Goal: Check status: Check status

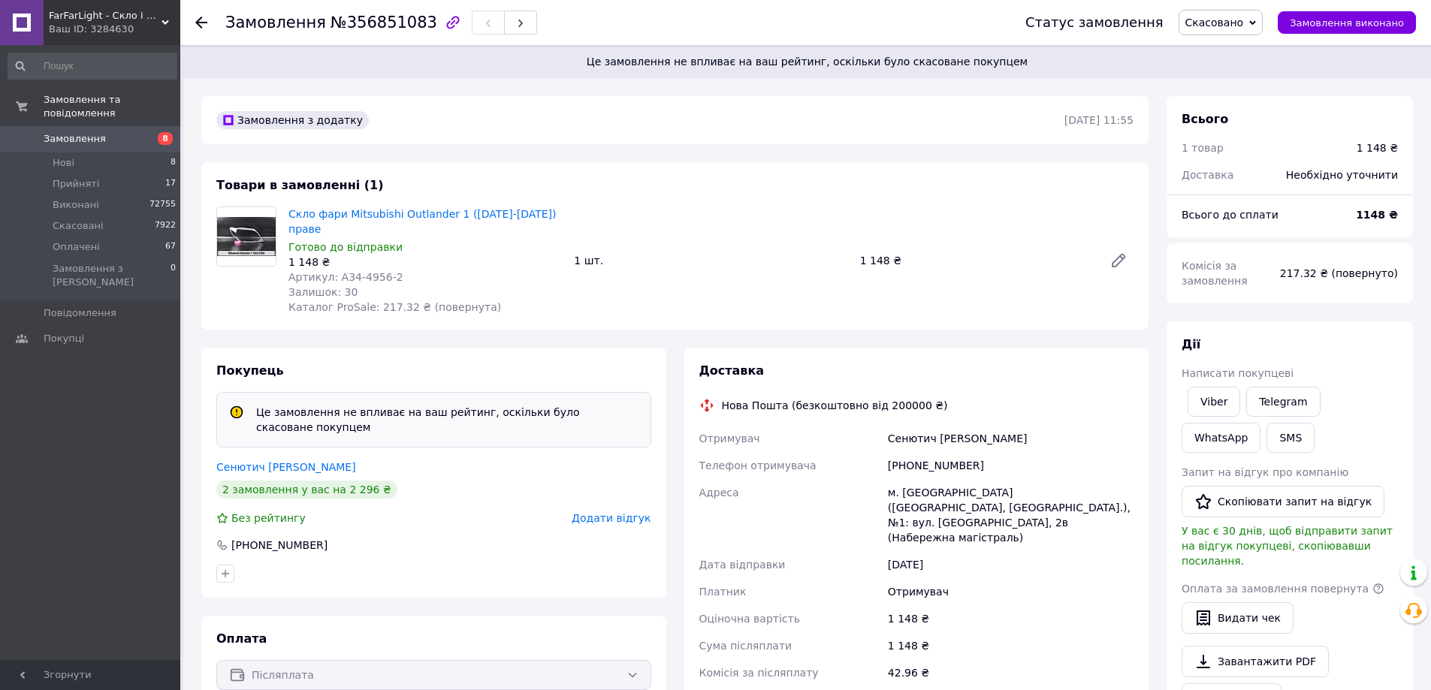
click at [207, 22] on div at bounding box center [210, 22] width 30 height 45
click at [204, 20] on icon at bounding box center [201, 23] width 12 height 12
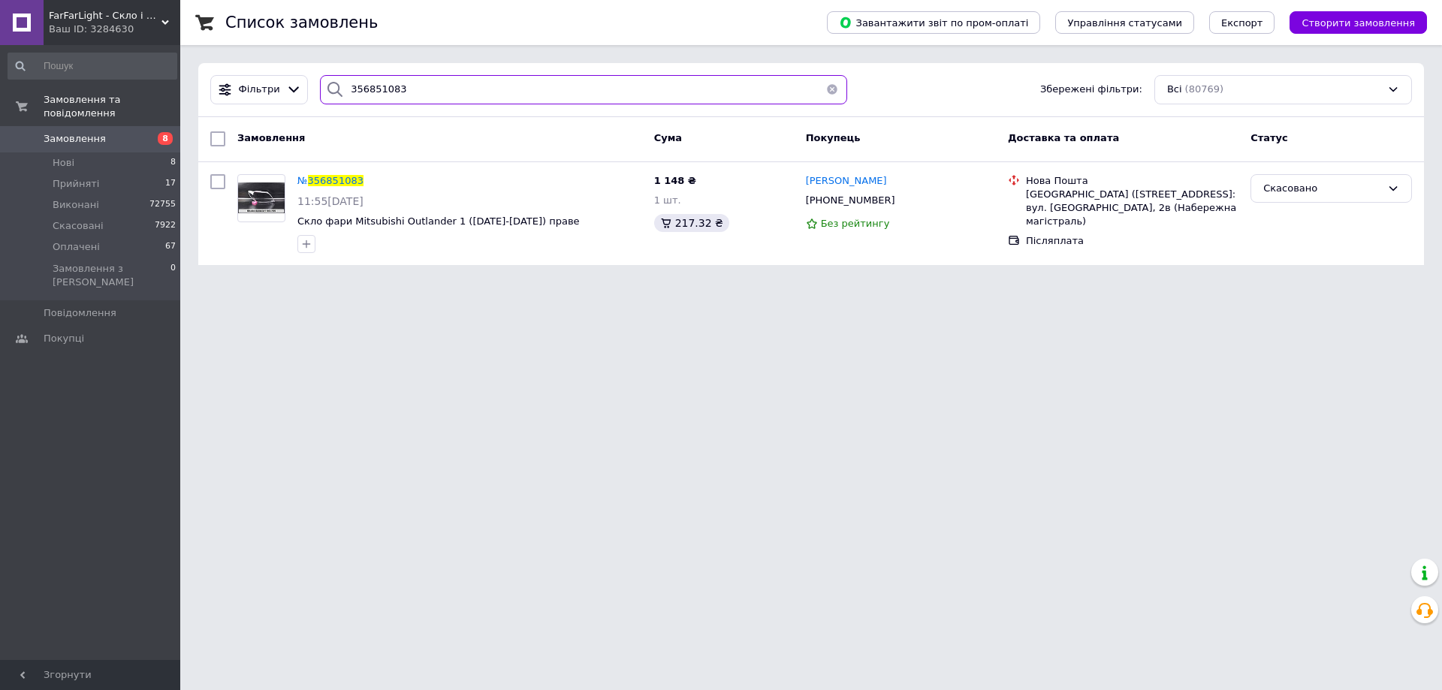
click at [388, 102] on input "356851083" at bounding box center [583, 89] width 527 height 29
paste input "5648"
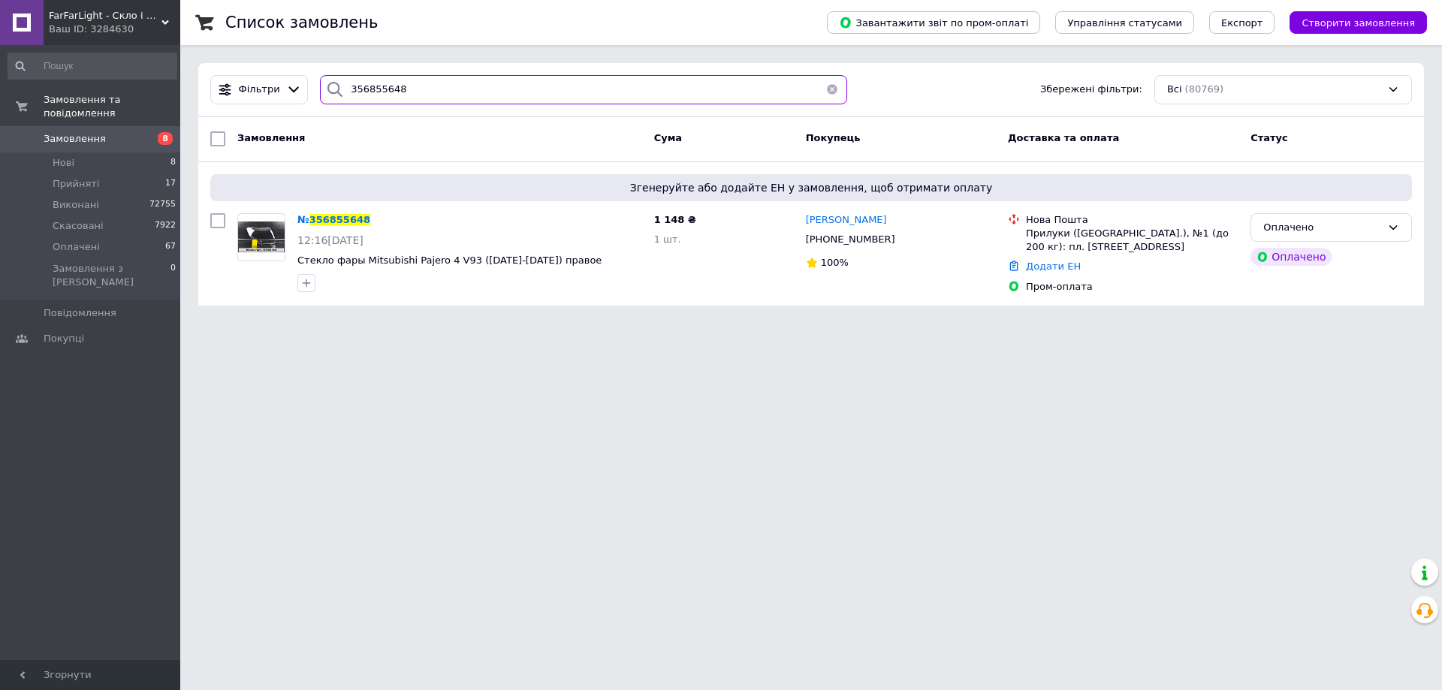
type input "356855648"
